Goal: Obtain resource: Download file/media

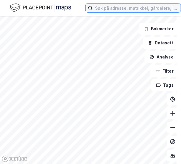
click at [117, 10] on input at bounding box center [137, 8] width 88 height 9
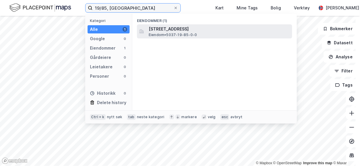
type input "19/85, [GEOGRAPHIC_DATA]"
click at [171, 33] on span "Eiendom • 5037-19-85-0-0" at bounding box center [173, 35] width 48 height 5
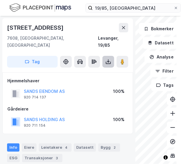
click at [108, 59] on icon at bounding box center [108, 60] width 1 height 3
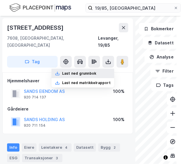
click at [98, 69] on div "Last ned grunnbok" at bounding box center [82, 73] width 63 height 9
